Goal: Task Accomplishment & Management: Manage account settings

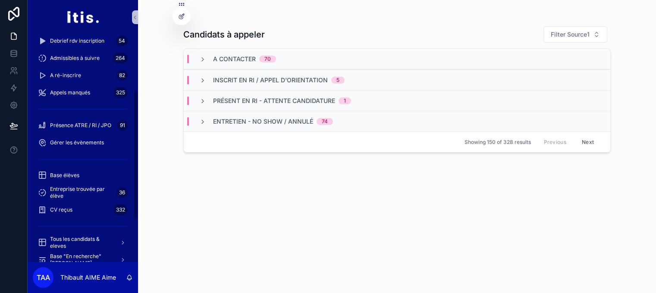
scroll to position [129, 0]
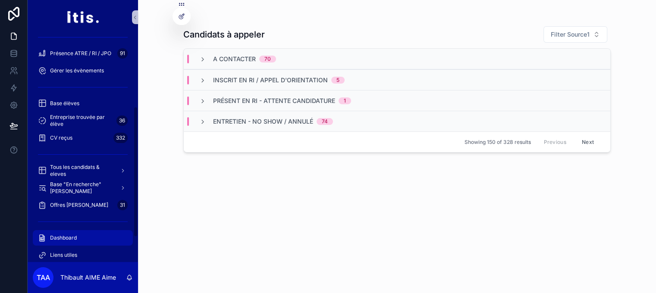
click at [81, 237] on div "Dashboard" at bounding box center [83, 238] width 90 height 14
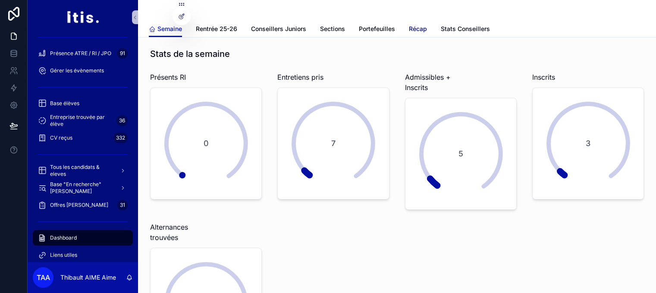
click at [418, 31] on span "Récap" at bounding box center [418, 29] width 18 height 9
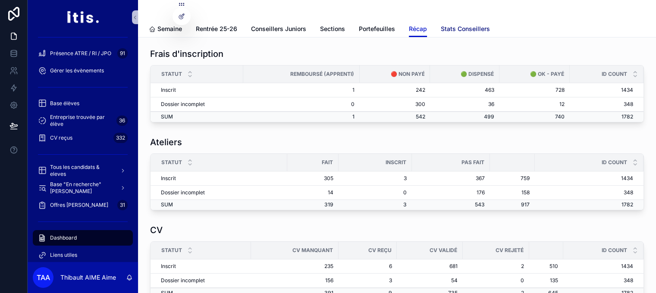
click at [469, 32] on span "Stats Conseillers" at bounding box center [465, 29] width 49 height 9
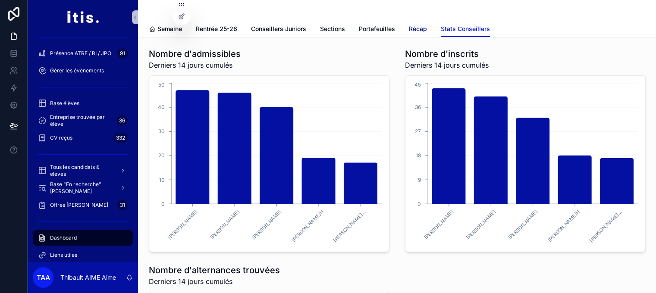
click at [417, 31] on span "Récap" at bounding box center [418, 29] width 18 height 9
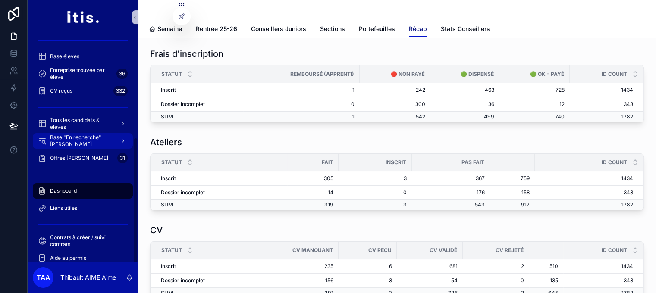
scroll to position [184, 0]
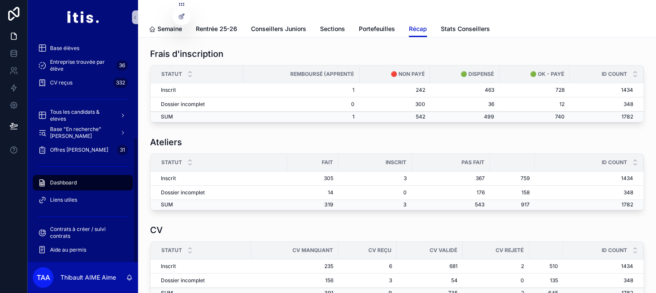
click at [82, 180] on div "Dashboard" at bounding box center [83, 183] width 90 height 14
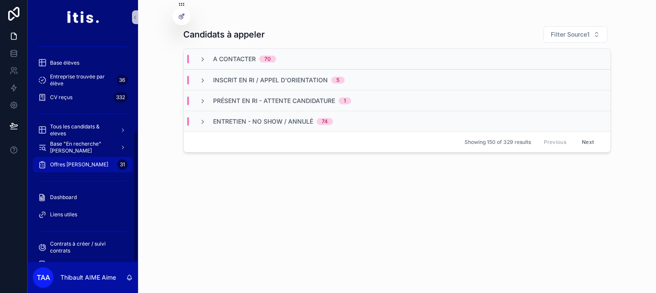
scroll to position [172, 0]
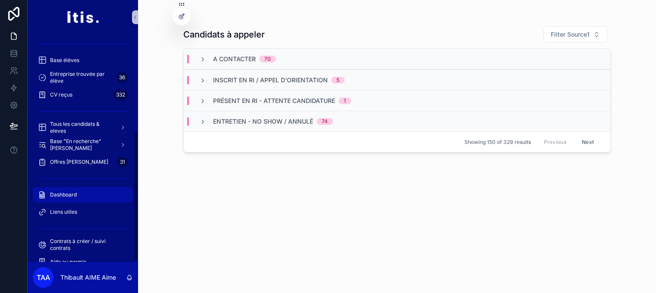
click at [85, 190] on div "Dashboard" at bounding box center [83, 195] width 90 height 14
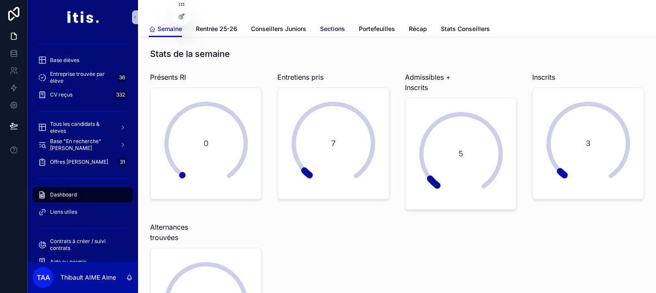
click at [335, 31] on span "Sections" at bounding box center [332, 29] width 25 height 9
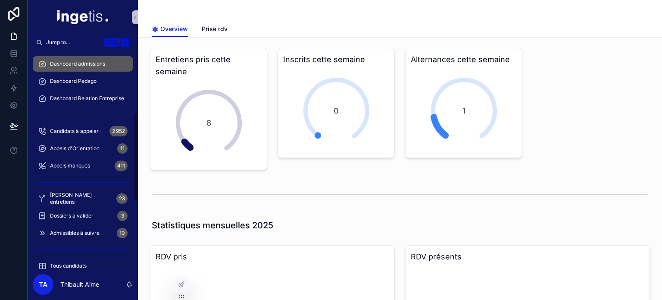
scroll to position [172, 0]
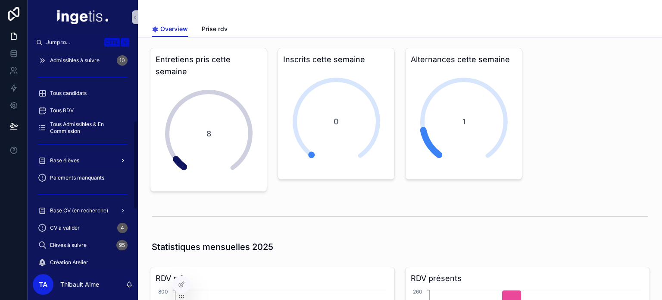
click at [77, 158] on span "Base élèves" at bounding box center [64, 160] width 29 height 7
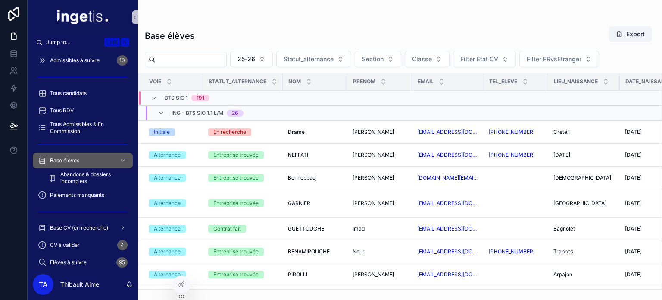
click at [183, 112] on span "ING - BTS SIO 1.1 L/M" at bounding box center [198, 112] width 52 height 7
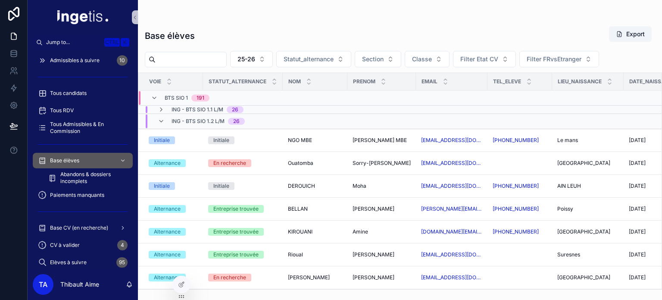
click at [181, 118] on span "ING - BTS SIO 1.2 L/M" at bounding box center [198, 121] width 53 height 7
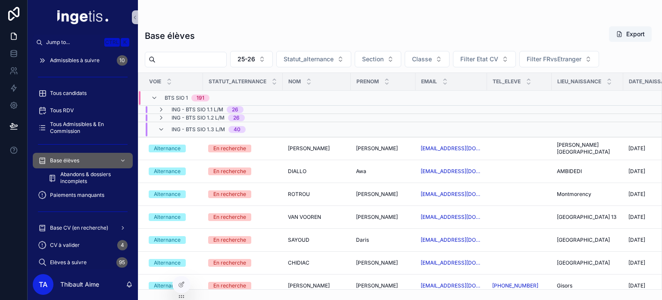
click at [188, 128] on span "ING - BTS SIO 1.3 L/M" at bounding box center [198, 129] width 53 height 7
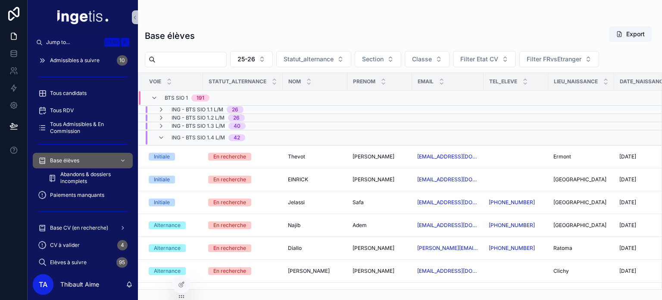
click at [197, 135] on span "ING - BTS SIO 1.4 L/M" at bounding box center [198, 137] width 53 height 7
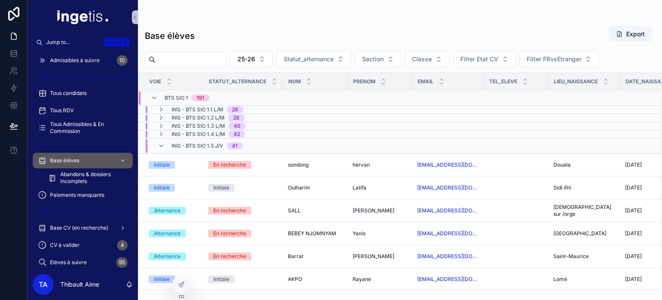
click at [197, 142] on span "ING - BTS SIO 1.5 J/V" at bounding box center [198, 145] width 52 height 7
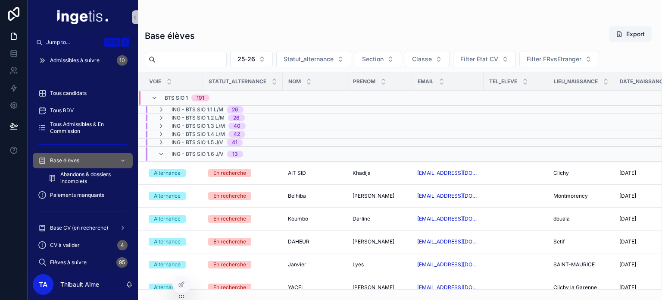
click at [194, 153] on span "ING - BTS SIO 1.6 J/V" at bounding box center [198, 153] width 52 height 7
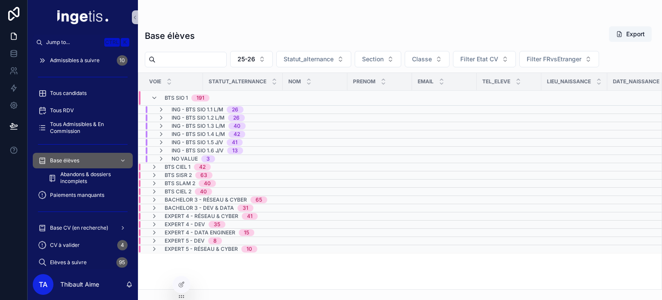
click at [195, 114] on span "ING - BTS SIO 1.2 L/M" at bounding box center [198, 117] width 53 height 7
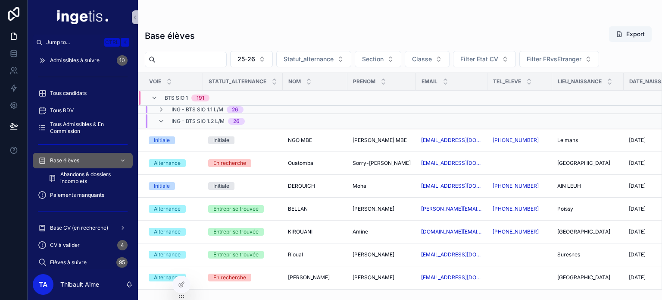
click at [195, 119] on span "ING - BTS SIO 1.2 L/M" at bounding box center [198, 121] width 53 height 7
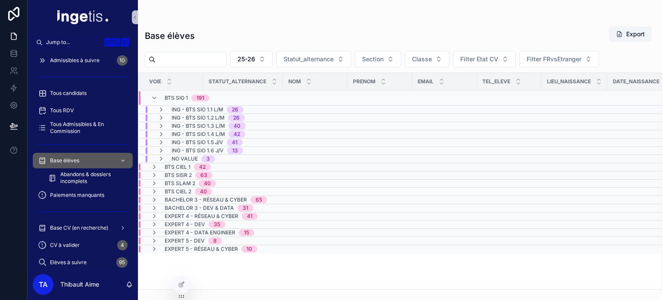
click at [192, 109] on span "ING - BTS SIO 1.1 L/M" at bounding box center [198, 109] width 52 height 7
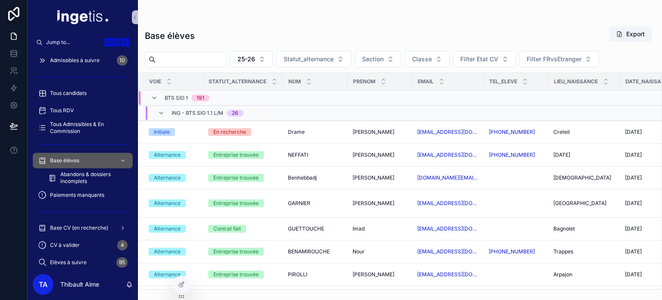
click at [192, 110] on span "ING - BTS SIO 1.1 L/M" at bounding box center [198, 112] width 52 height 7
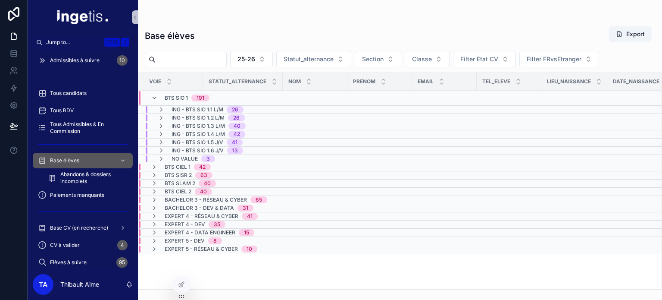
click at [192, 110] on span "ING - BTS SIO 1.1 L/M" at bounding box center [198, 109] width 52 height 7
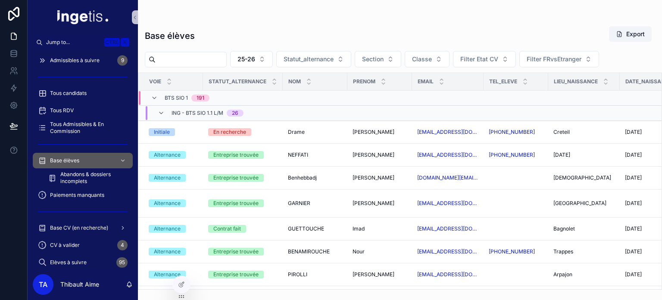
click at [204, 118] on div "ING - BTS SIO 1.1 L/M 26" at bounding box center [208, 113] width 72 height 14
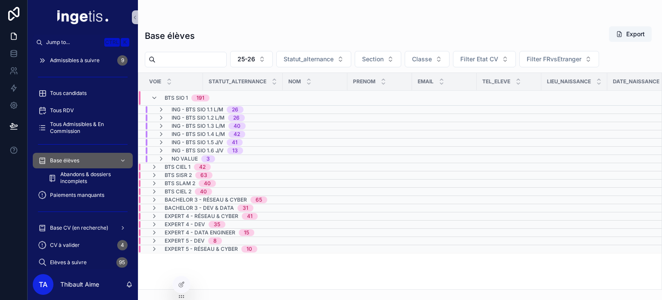
click at [203, 117] on span "ING - BTS SIO 1.2 L/M" at bounding box center [198, 117] width 53 height 7
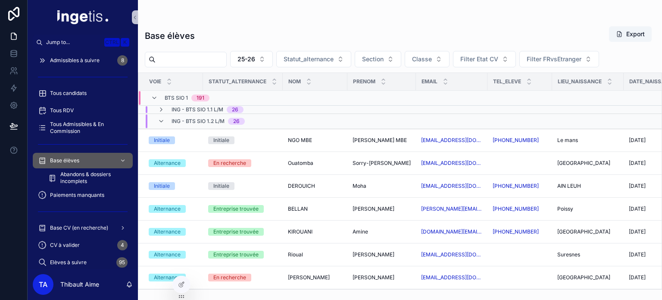
click at [204, 120] on span "ING - BTS SIO 1.2 L/M" at bounding box center [198, 121] width 53 height 7
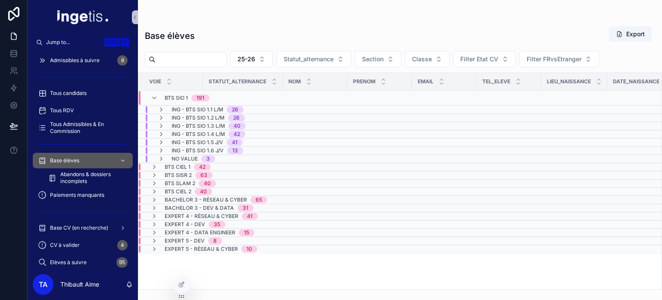
click at [203, 120] on span "ING - BTS SIO 1.2 L/M" at bounding box center [198, 117] width 53 height 7
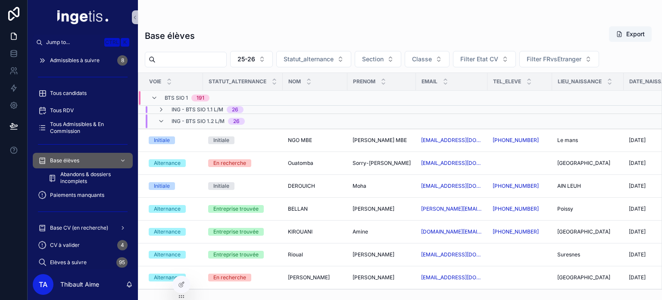
drag, startPoint x: 203, startPoint y: 120, endPoint x: 191, endPoint y: 109, distance: 15.9
click at [191, 109] on span "ING - BTS SIO 1.1 L/M" at bounding box center [198, 109] width 52 height 7
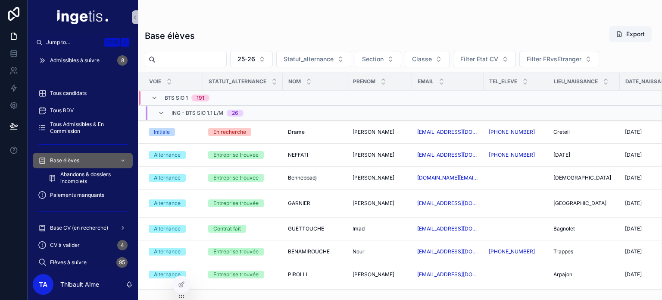
click at [179, 111] on span "ING - BTS SIO 1.1 L/M" at bounding box center [198, 112] width 52 height 7
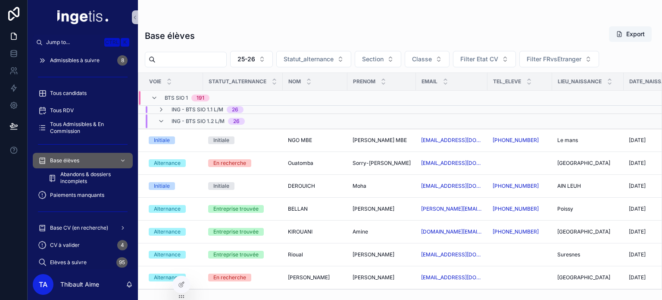
click at [180, 121] on span "ING - BTS SIO 1.2 L/M" at bounding box center [198, 121] width 53 height 7
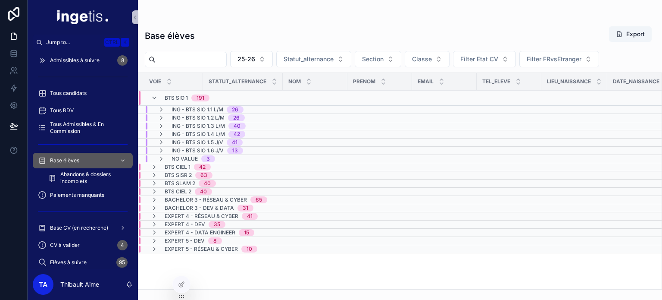
click at [180, 122] on td "ING - BTS SIO 1.3 L/M 40" at bounding box center [242, 126] width 209 height 8
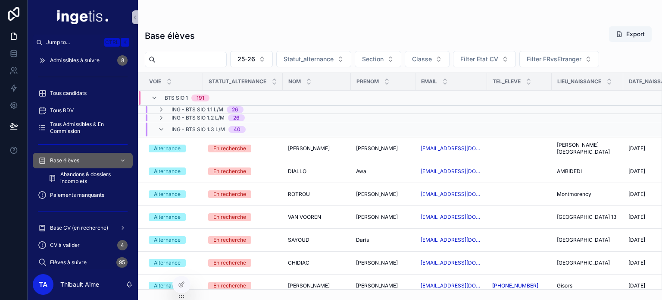
click at [181, 129] on span "ING - BTS SIO 1.3 L/M" at bounding box center [198, 129] width 53 height 7
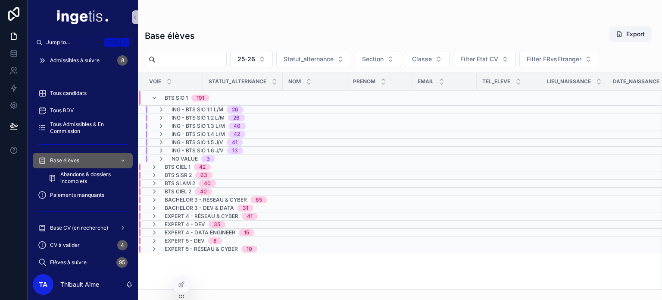
click at [178, 122] on td "ING - BTS SIO 1.3 L/M 40" at bounding box center [242, 126] width 209 height 8
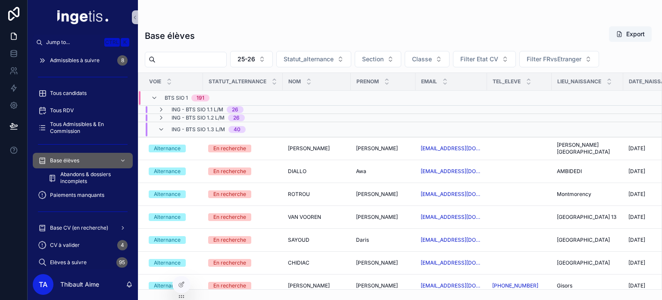
click at [176, 117] on span "ING - BTS SIO 1.2 L/M" at bounding box center [198, 117] width 53 height 7
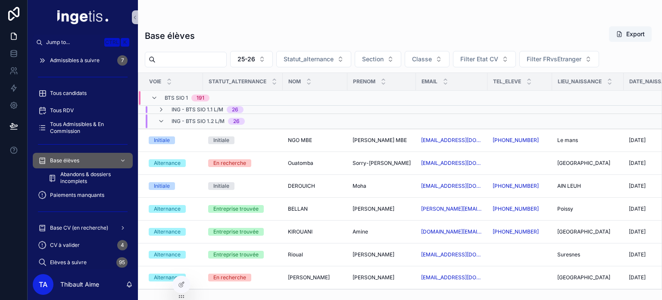
click at [216, 112] on span "ING - BTS SIO 1.1 L/M" at bounding box center [198, 109] width 52 height 7
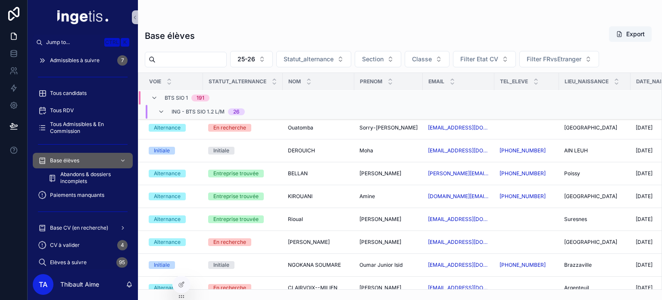
scroll to position [586, 0]
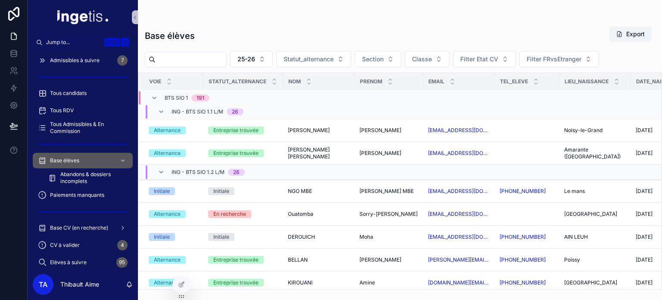
click at [184, 112] on span "ING - BTS SIO 1.1 L/M" at bounding box center [198, 111] width 52 height 7
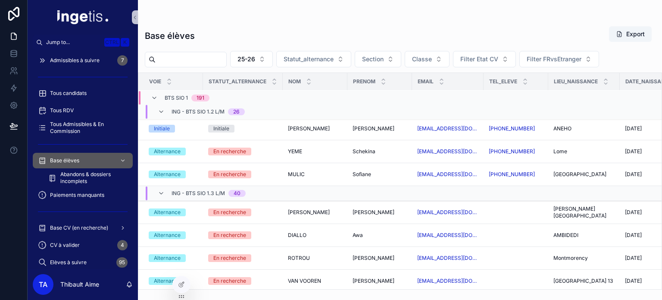
scroll to position [456, 0]
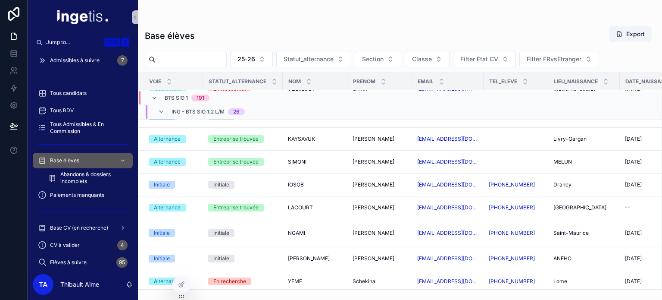
click at [197, 110] on span "ING - BTS SIO 1.2 L/M" at bounding box center [198, 111] width 53 height 7
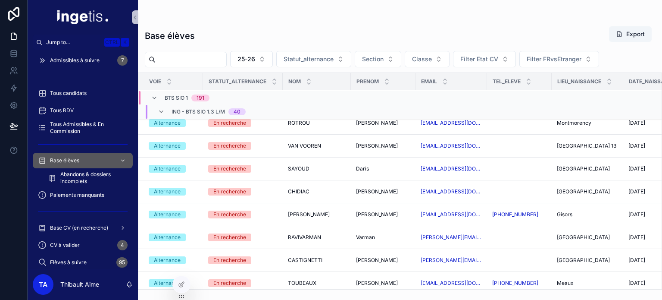
scroll to position [57, 0]
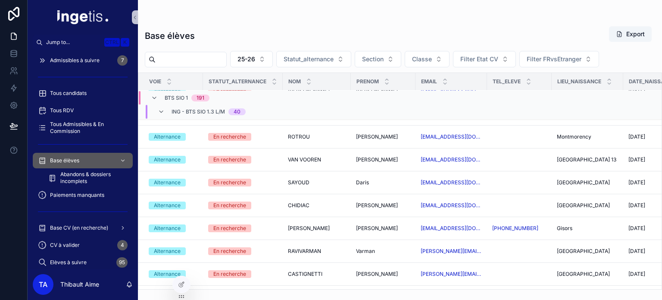
click at [192, 112] on span "ING - BTS SIO 1.3 L/M" at bounding box center [198, 111] width 53 height 7
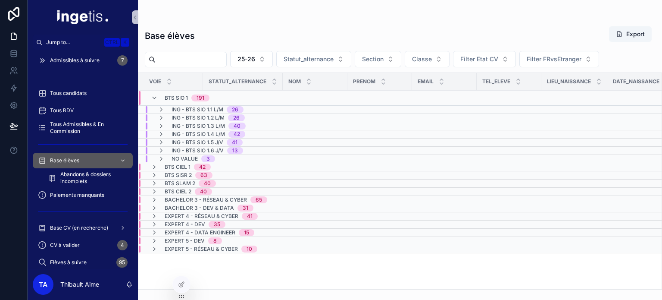
scroll to position [0, 0]
click at [248, 25] on div "Base élèves Export 25-26 Statut_alternance Section Classe Filter Etat CV Filter…" at bounding box center [400, 155] width 524 height 269
click at [200, 110] on span "ING - BTS SIO 1.1 L/M" at bounding box center [198, 109] width 52 height 7
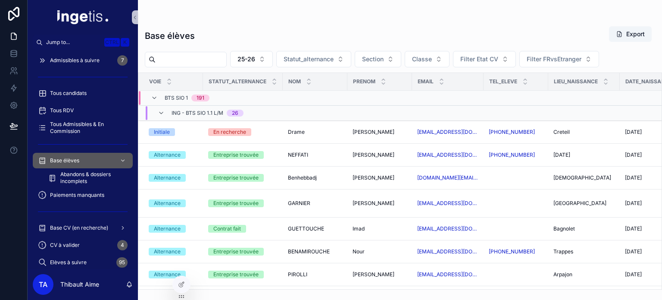
click at [200, 110] on span "ING - BTS SIO 1.1 L/M" at bounding box center [198, 112] width 52 height 7
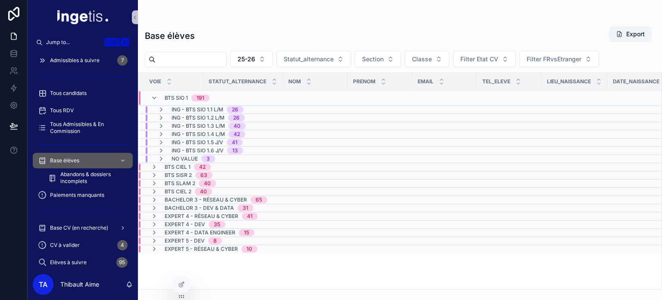
click at [200, 115] on span "ING - BTS SIO 1.2 L/M" at bounding box center [198, 117] width 53 height 7
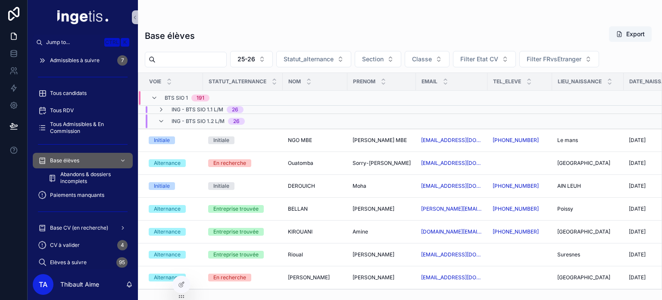
click at [200, 118] on span "ING - BTS SIO 1.2 L/M" at bounding box center [198, 121] width 53 height 7
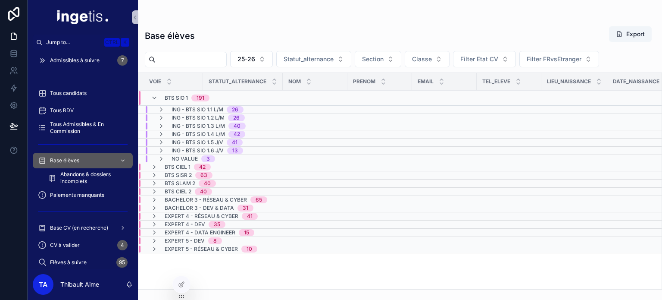
click at [212, 106] on td "ING - BTS SIO 1.1 L/M 26" at bounding box center [242, 110] width 209 height 8
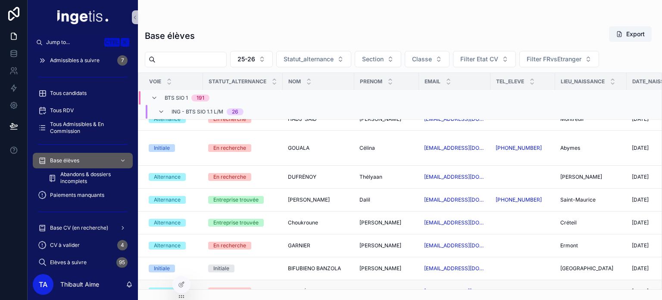
scroll to position [499, 0]
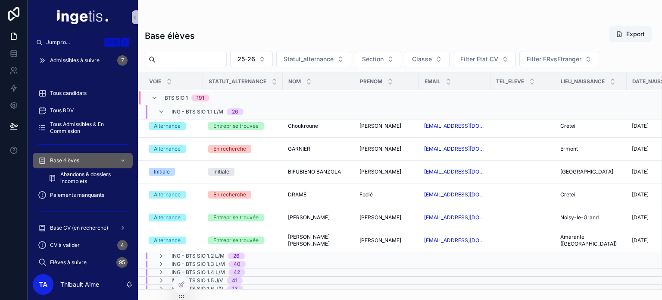
click at [203, 113] on span "ING - BTS SIO 1.1 L/M" at bounding box center [198, 111] width 52 height 7
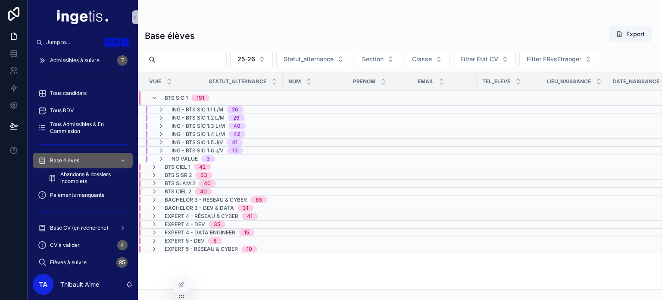
click at [203, 115] on span "ING - BTS SIO 1.2 L/M" at bounding box center [198, 117] width 53 height 7
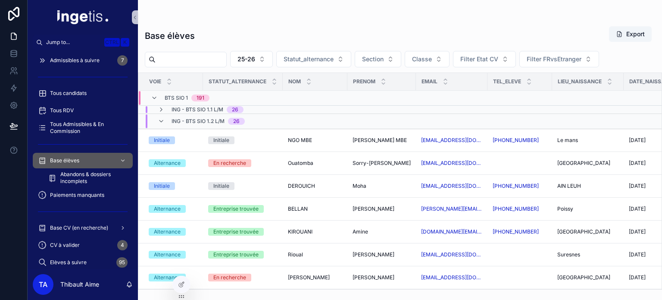
click at [205, 118] on span "ING - BTS SIO 1.2 L/M" at bounding box center [198, 121] width 53 height 7
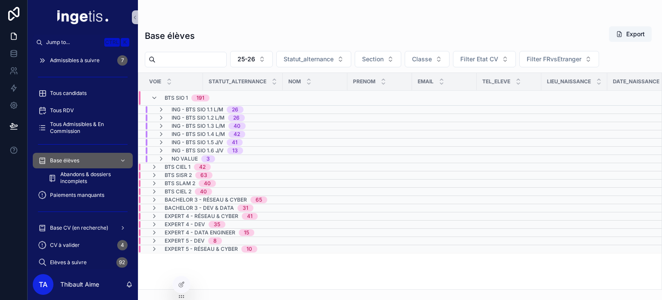
click at [264, 124] on div "ING - BTS SIO 1.3 L/M 40" at bounding box center [243, 125] width 208 height 7
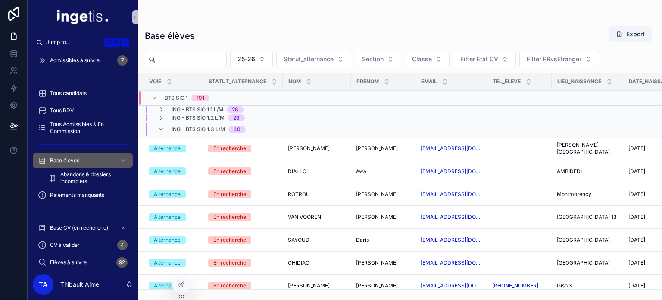
click at [264, 126] on div "ING - BTS SIO 1.3 L/M 40" at bounding box center [245, 129] width 212 height 14
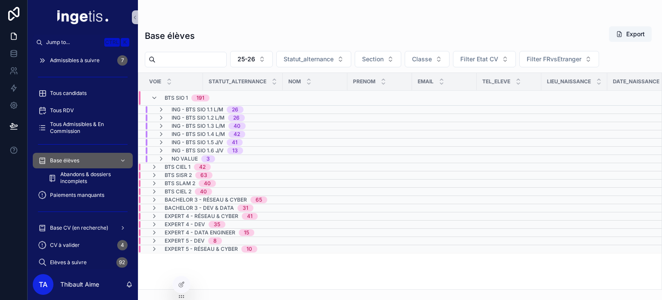
click at [264, 132] on div "ING - BTS SIO 1.4 L/M 42" at bounding box center [243, 134] width 208 height 7
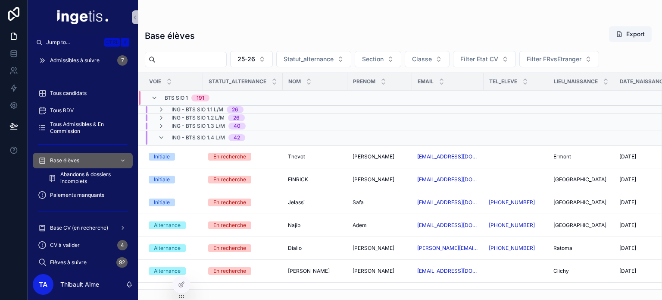
click at [272, 132] on div "ING - BTS SIO 1.4 L/M 42" at bounding box center [243, 138] width 208 height 14
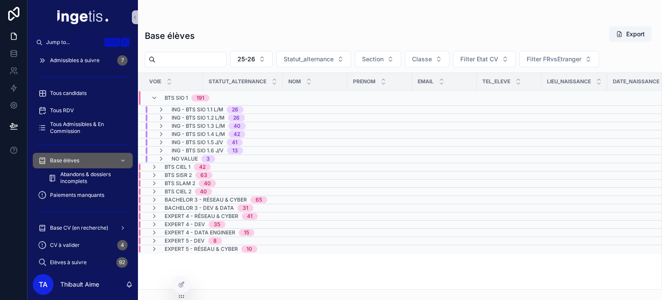
click at [257, 106] on td "ING - BTS SIO 1.1 L/M 26" at bounding box center [242, 110] width 209 height 8
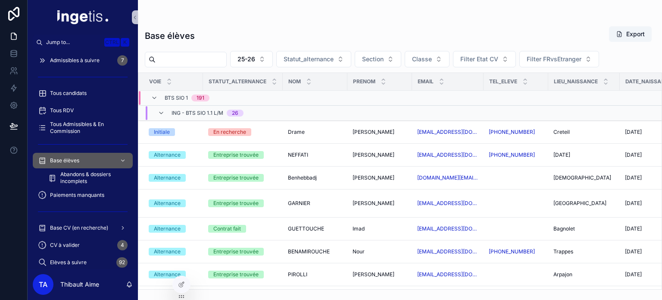
click at [255, 111] on div "ING - BTS SIO 1.1 L/M 26" at bounding box center [243, 113] width 208 height 14
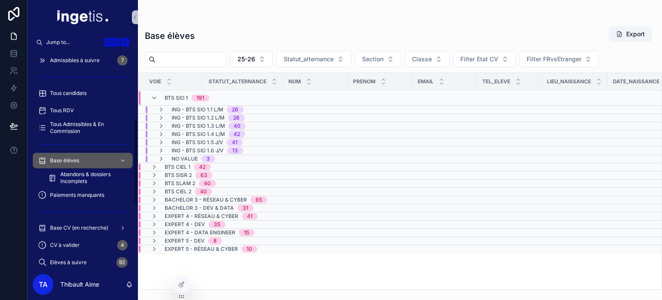
click at [72, 181] on span "Abandons & dossiers incomplets" at bounding box center [92, 178] width 64 height 14
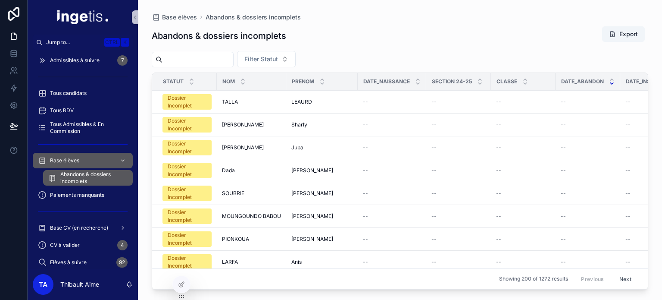
click at [609, 82] on icon "scrollable content" at bounding box center [612, 84] width 6 height 6
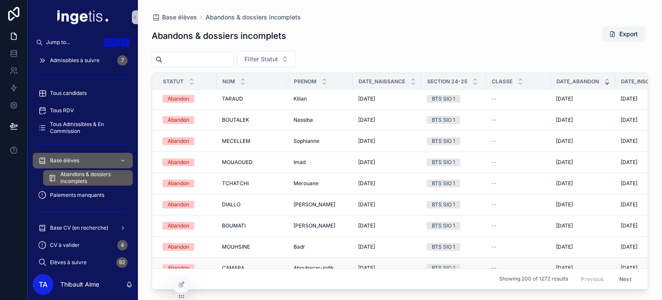
scroll to position [433, 0]
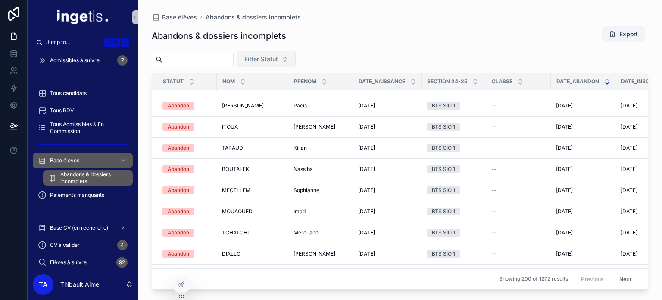
click at [278, 55] on span "Filter Statut" at bounding box center [261, 59] width 34 height 9
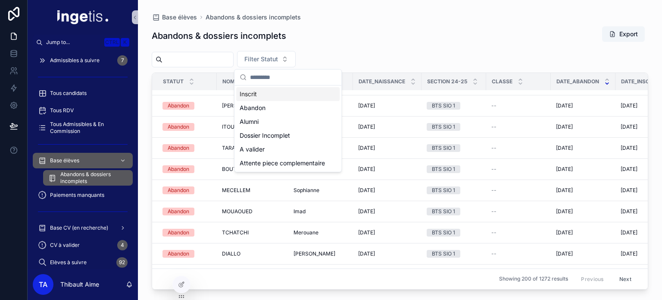
click at [345, 46] on div "Abandons & dossiers incomplets Export Filter Statut Statut NOM Prenom Date_nais…" at bounding box center [400, 155] width 497 height 269
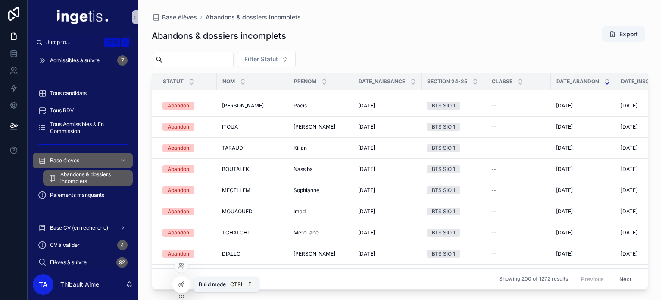
click at [182, 284] on icon at bounding box center [181, 284] width 7 height 7
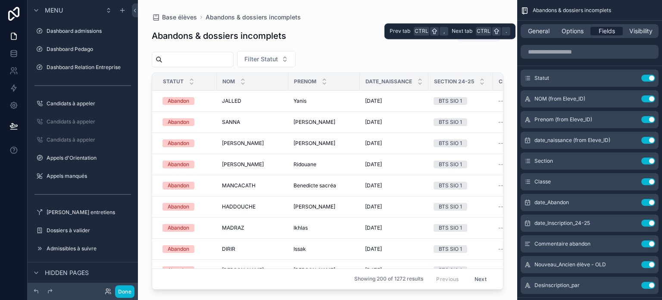
click at [599, 32] on span "Fields" at bounding box center [607, 31] width 16 height 9
click at [564, 31] on span "Options" at bounding box center [573, 31] width 22 height 9
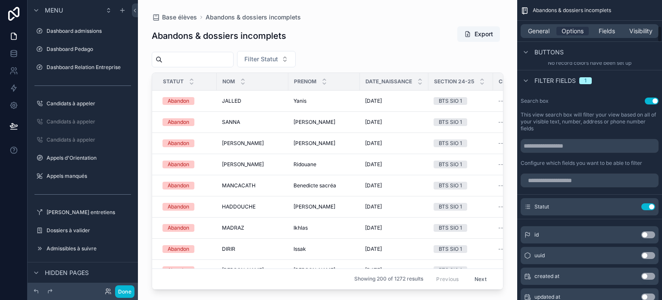
scroll to position [474, 0]
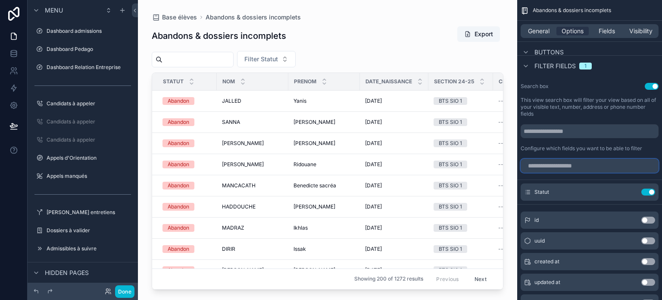
click at [572, 165] on input "scrollable content" at bounding box center [590, 166] width 138 height 14
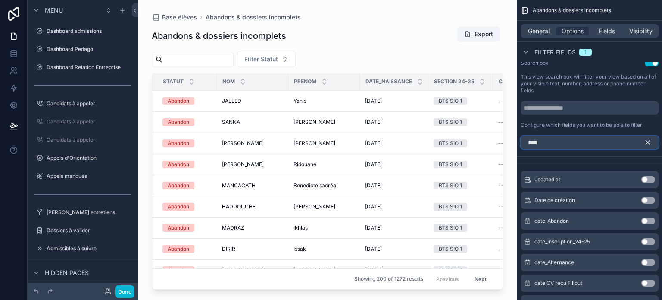
scroll to position [517, 0]
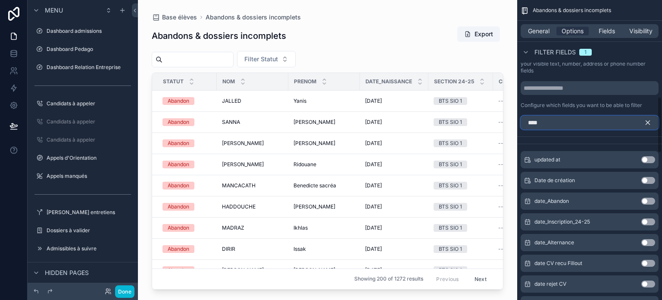
type input "****"
click at [651, 198] on button "Use setting" at bounding box center [648, 200] width 14 height 7
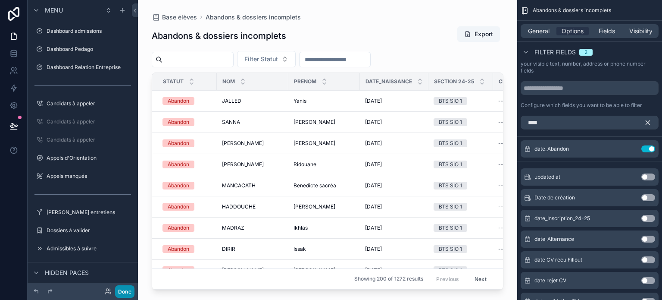
click at [117, 292] on button "Done" at bounding box center [124, 291] width 19 height 12
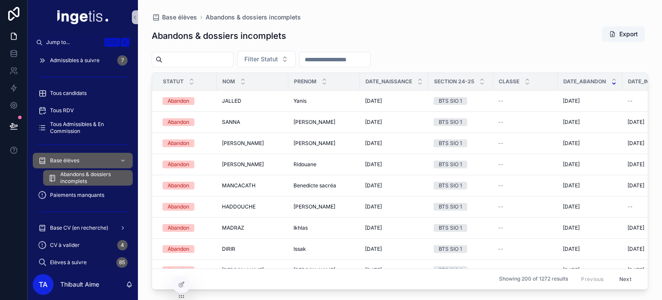
click at [373, 51] on div "Filter Statut" at bounding box center [400, 59] width 497 height 16
click at [370, 58] on input "scrollable content" at bounding box center [335, 59] width 71 height 12
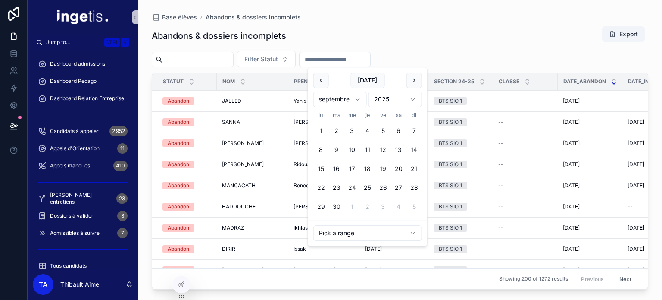
scroll to position [172, 0]
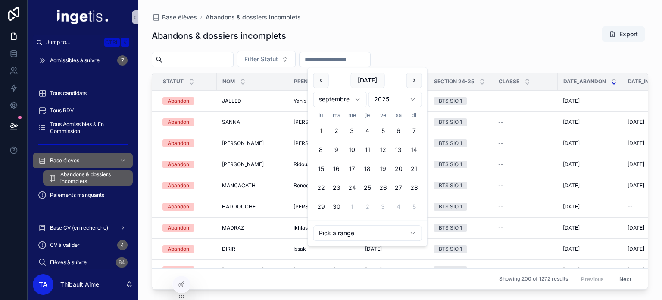
click at [321, 131] on button "1" at bounding box center [321, 131] width 16 height 16
type input "**********"
click at [445, 49] on div "**********" at bounding box center [400, 155] width 497 height 269
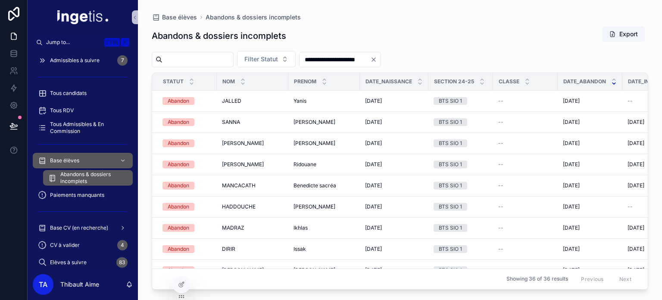
click at [578, 24] on div "**********" at bounding box center [400, 155] width 497 height 269
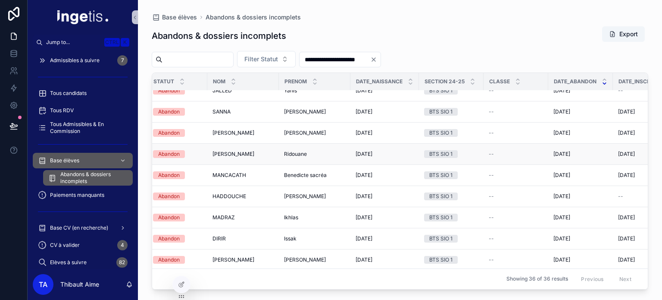
scroll to position [0, 9]
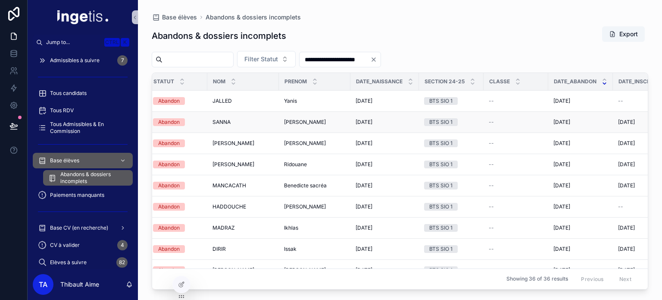
click at [385, 119] on div "17/08/2004 17/08/2004" at bounding box center [385, 122] width 58 height 7
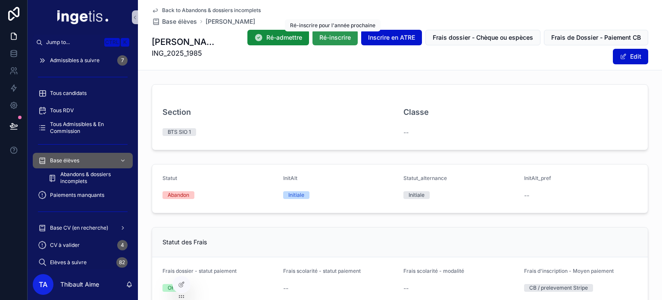
click at [324, 35] on span "Ré-inscrire" at bounding box center [334, 37] width 31 height 9
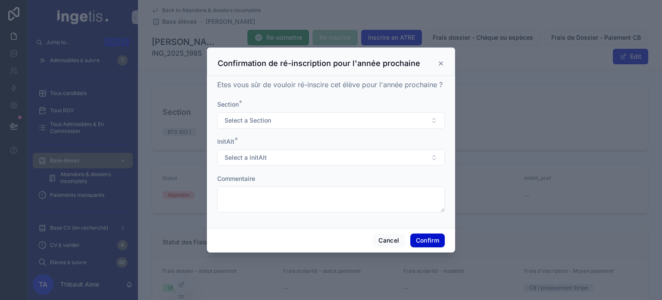
click at [444, 68] on div "Confirmation de ré-inscription pour l'année prochaine" at bounding box center [331, 63] width 227 height 10
click at [441, 66] on icon at bounding box center [440, 63] width 7 height 7
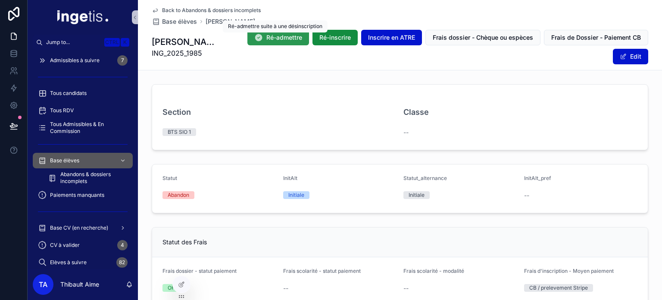
click at [285, 41] on span "Ré-admettre" at bounding box center [284, 37] width 36 height 9
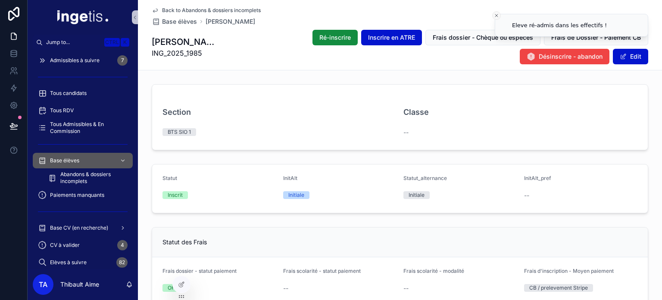
click at [495, 15] on line "Close toast" at bounding box center [496, 15] width 3 height 3
click at [636, 57] on button "Edit" at bounding box center [630, 57] width 35 height 16
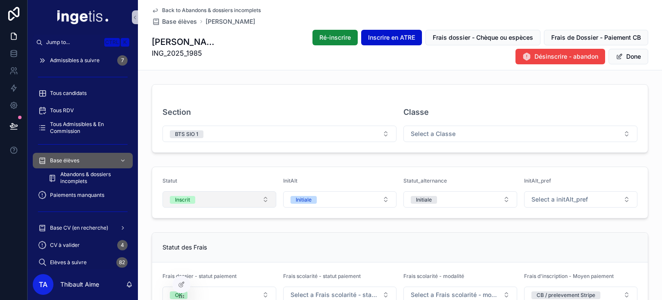
click at [203, 198] on button "Inscrit" at bounding box center [219, 199] width 114 height 16
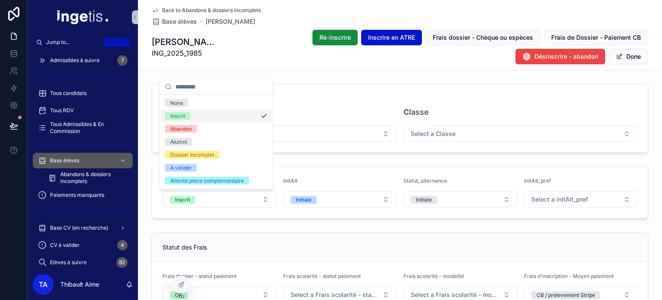
click at [197, 125] on span "Abandon" at bounding box center [181, 129] width 32 height 8
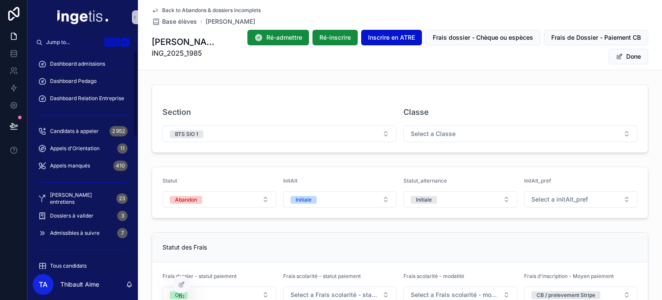
click at [77, 59] on div "Dashboard admissions" at bounding box center [83, 64] width 90 height 14
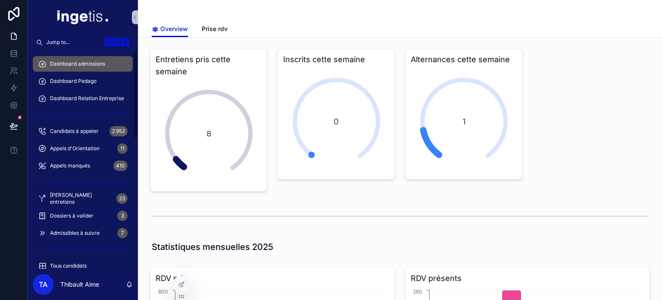
click at [93, 213] on span "Dossiers à valider" at bounding box center [72, 215] width 44 height 7
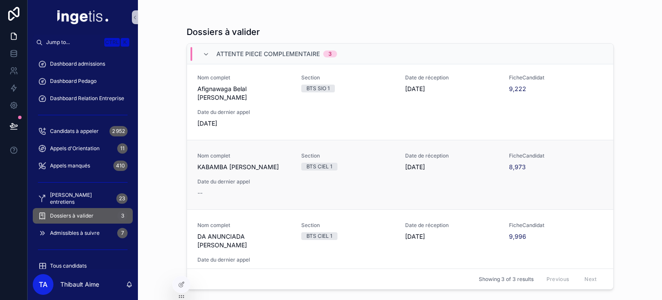
scroll to position [3, 0]
click at [91, 66] on span "Dashboard admissions" at bounding box center [77, 63] width 55 height 7
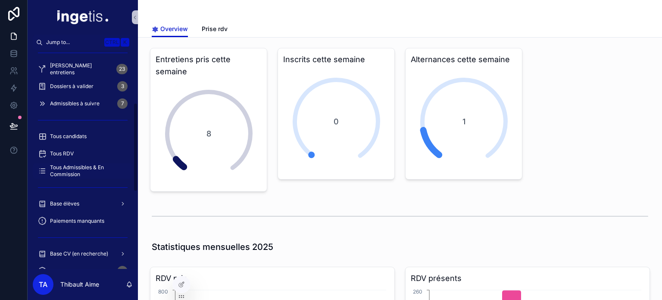
scroll to position [172, 0]
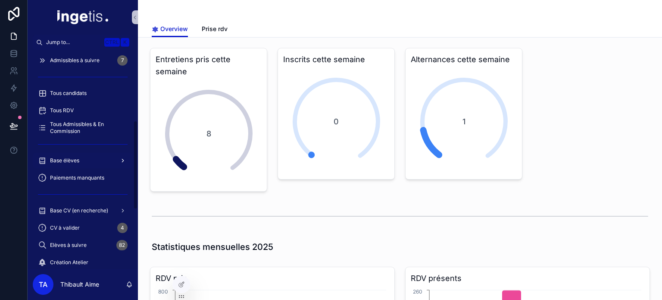
click at [82, 167] on link "Base élèves" at bounding box center [83, 161] width 100 height 16
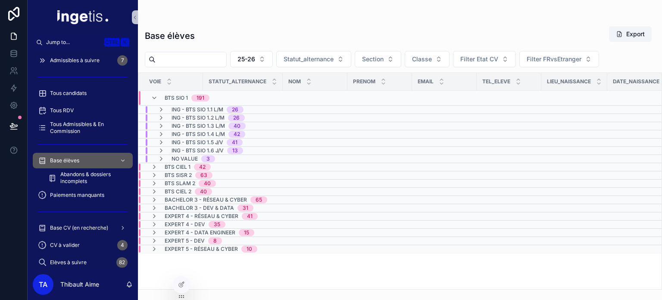
click at [222, 125] on span "ING - BTS SIO 1.3 L/M" at bounding box center [198, 125] width 53 height 7
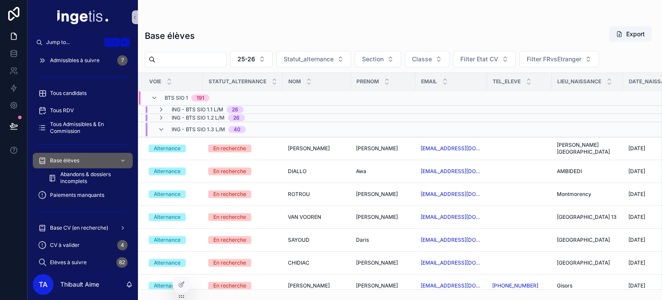
click at [208, 126] on span "ING - BTS SIO 1.3 L/M" at bounding box center [198, 129] width 53 height 7
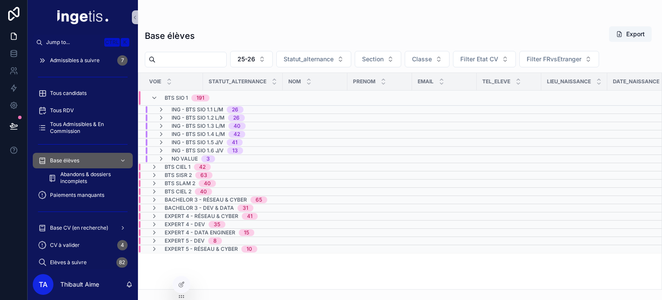
click at [209, 131] on span "ING - BTS SIO 1.4 L/M" at bounding box center [198, 134] width 53 height 7
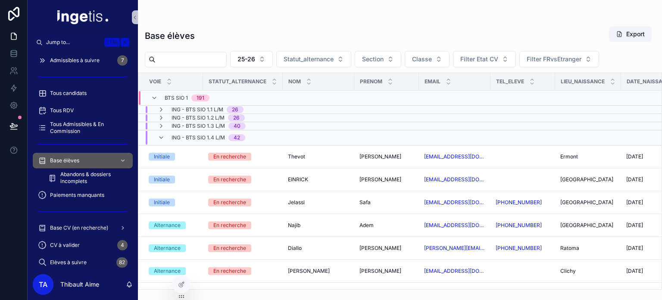
click at [203, 136] on span "ING - BTS SIO 1.4 L/M" at bounding box center [198, 137] width 53 height 7
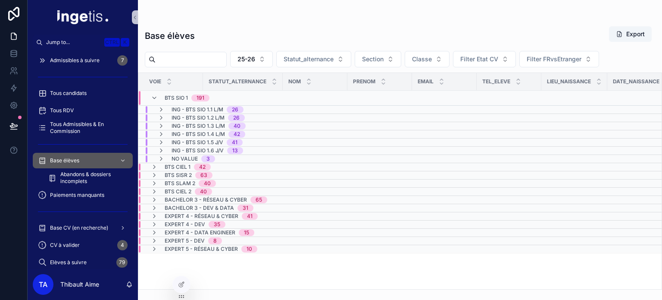
click at [207, 144] on span "ING - BTS SIO 1.5 J/V" at bounding box center [198, 142] width 52 height 7
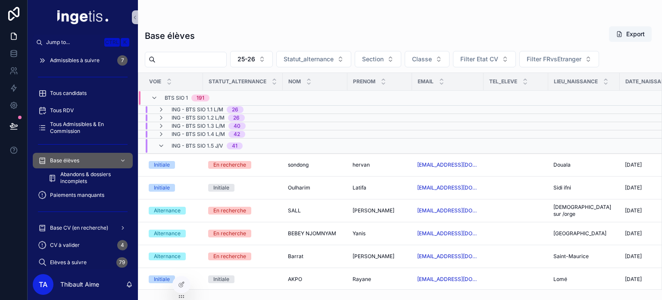
click at [206, 142] on span "ING - BTS SIO 1.5 J/V" at bounding box center [198, 145] width 52 height 7
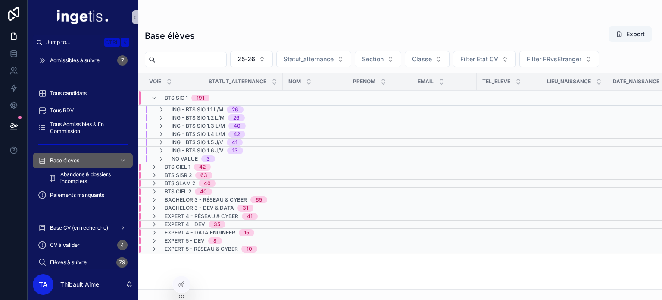
click at [199, 119] on span "ING - BTS SIO 1.2 L/M" at bounding box center [198, 117] width 53 height 7
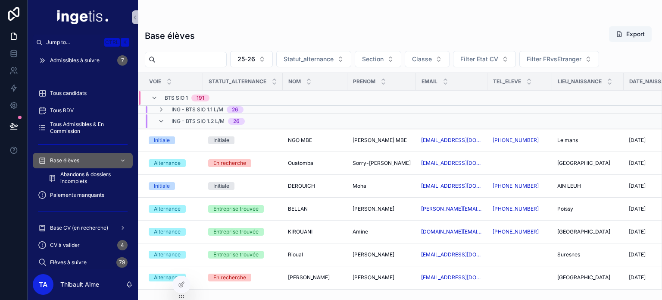
click at [221, 118] on span "ING - BTS SIO 1.2 L/M" at bounding box center [198, 121] width 53 height 7
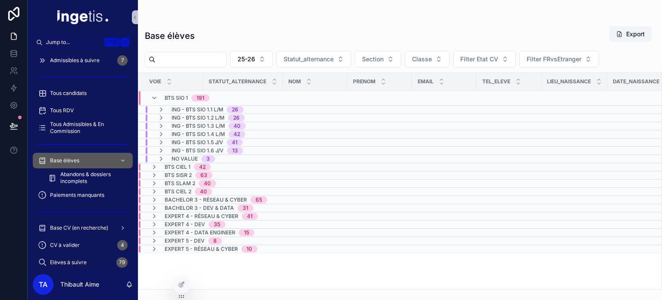
click at [219, 109] on span "ING - BTS SIO 1.1 L/M" at bounding box center [198, 109] width 52 height 7
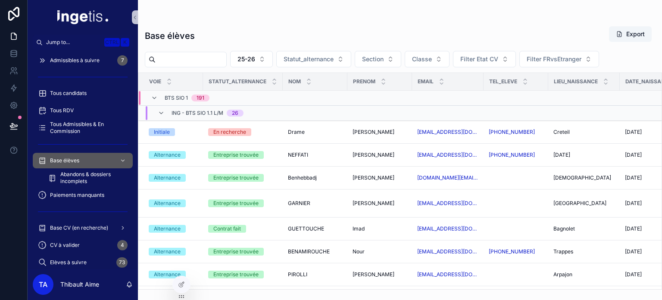
click at [204, 112] on span "ING - BTS SIO 1.1 L/M" at bounding box center [198, 112] width 52 height 7
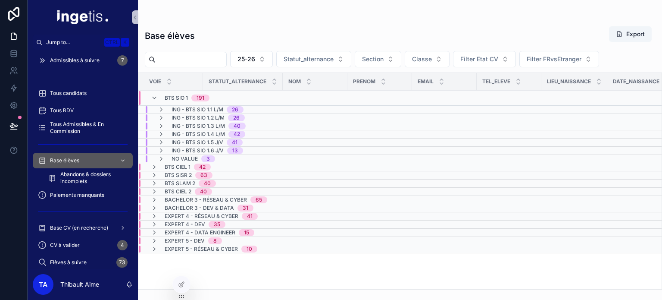
click at [172, 93] on div "BTS SIO 1 191" at bounding box center [187, 98] width 45 height 14
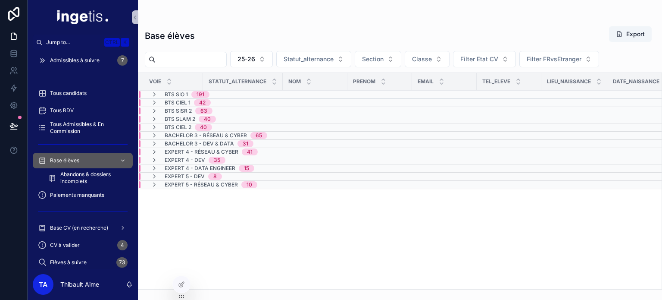
click at [171, 93] on span "BTS SIO 1" at bounding box center [176, 94] width 23 height 7
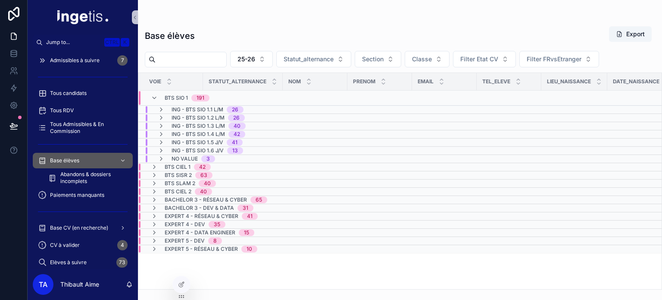
click at [171, 93] on div "BTS SIO 1 191" at bounding box center [187, 98] width 45 height 14
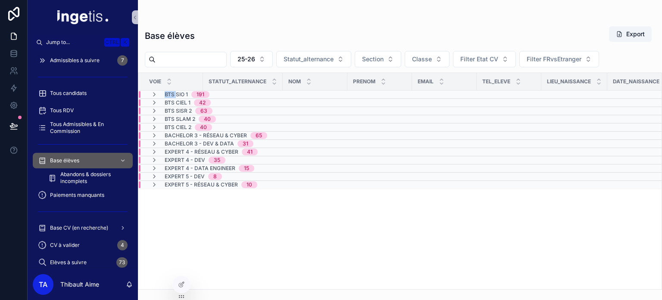
click at [171, 93] on span "BTS SIO 1" at bounding box center [176, 94] width 23 height 7
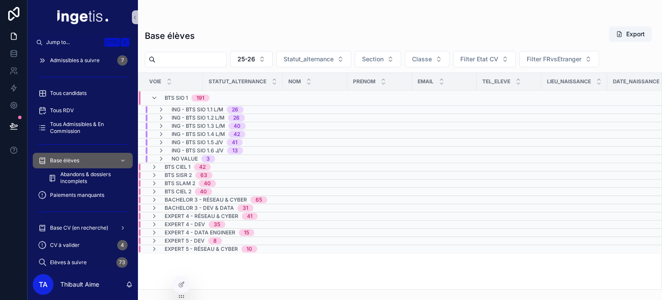
click at [169, 157] on div "No value 3" at bounding box center [186, 158] width 57 height 7
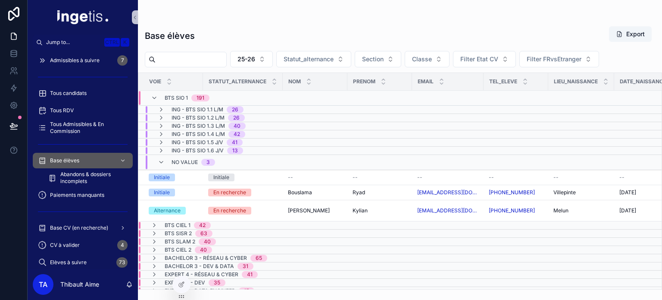
click at [174, 159] on span "No value" at bounding box center [185, 162] width 26 height 7
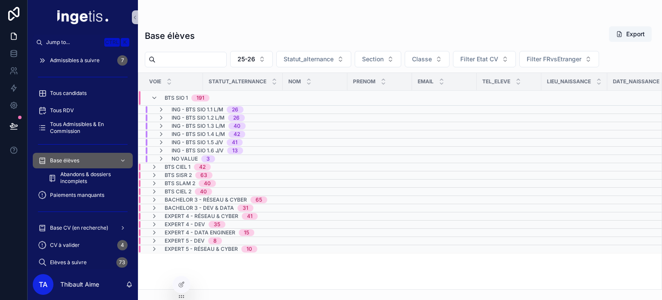
click at [180, 101] on div "BTS SIO 1 191" at bounding box center [187, 98] width 45 height 14
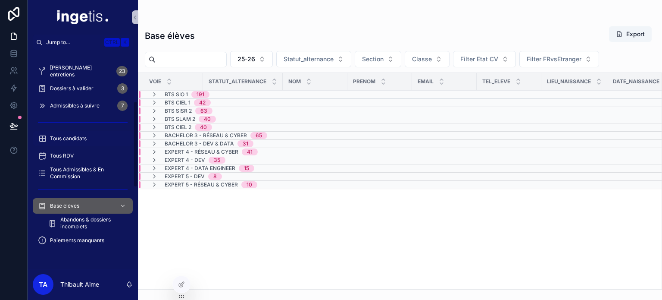
scroll to position [129, 0]
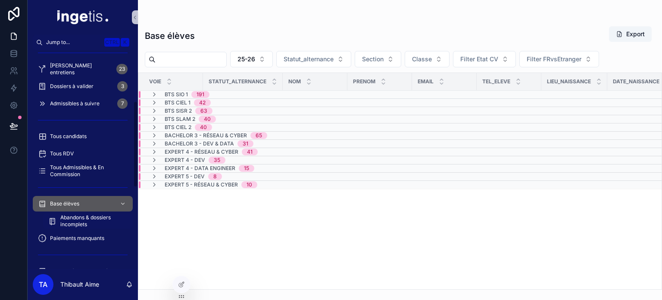
click at [85, 214] on span "Abandons & dossiers incomplets" at bounding box center [92, 221] width 64 height 14
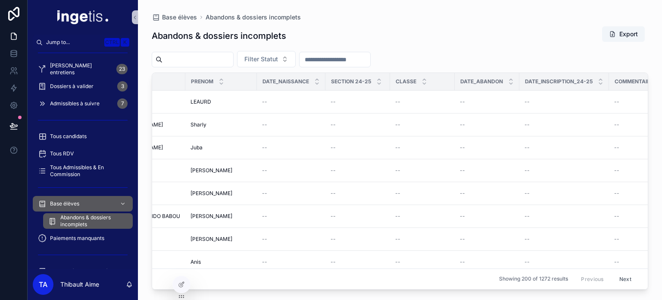
scroll to position [0, 104]
click at [505, 84] on icon "scrollable content" at bounding box center [508, 84] width 6 height 6
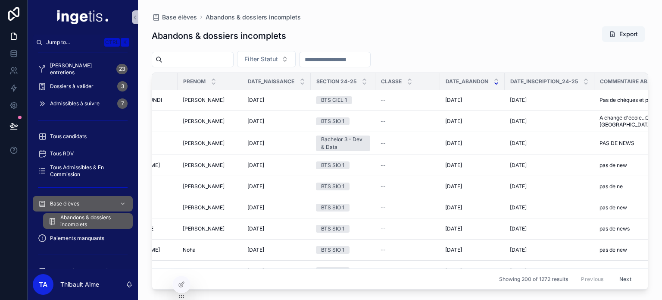
scroll to position [3323, 104]
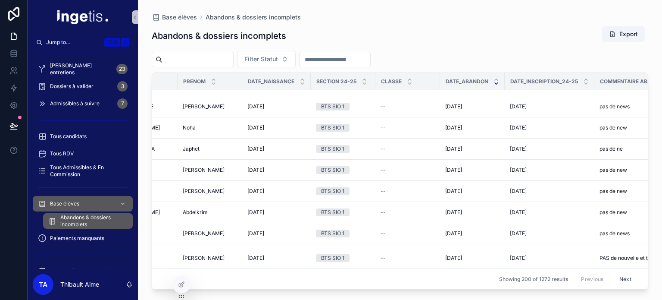
click at [613, 272] on button "Next" at bounding box center [625, 278] width 24 height 13
